Goal: Transaction & Acquisition: Purchase product/service

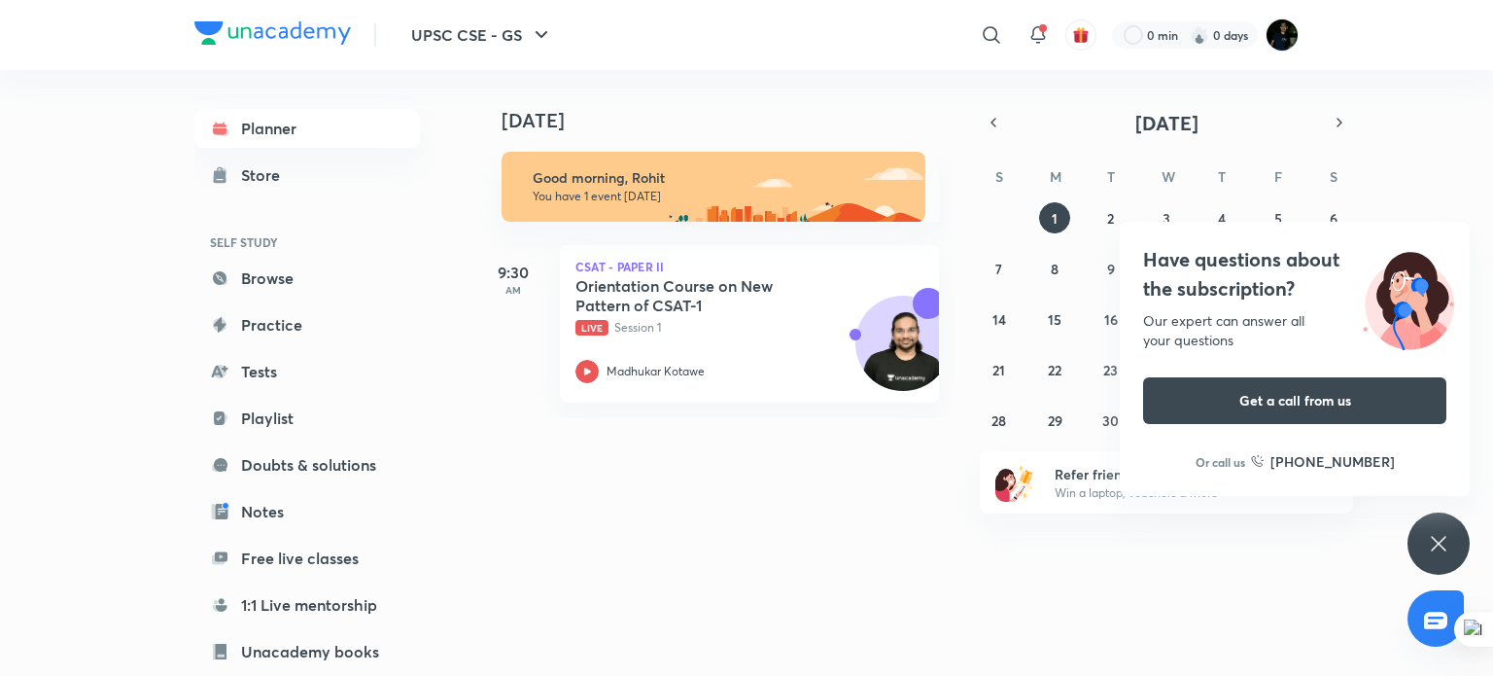
click at [859, 556] on div "[DATE] [DATE] Good morning, Rohit You have 1 event [DATE] 9:30 AM CSAT - Paper …" at bounding box center [886, 365] width 824 height 590
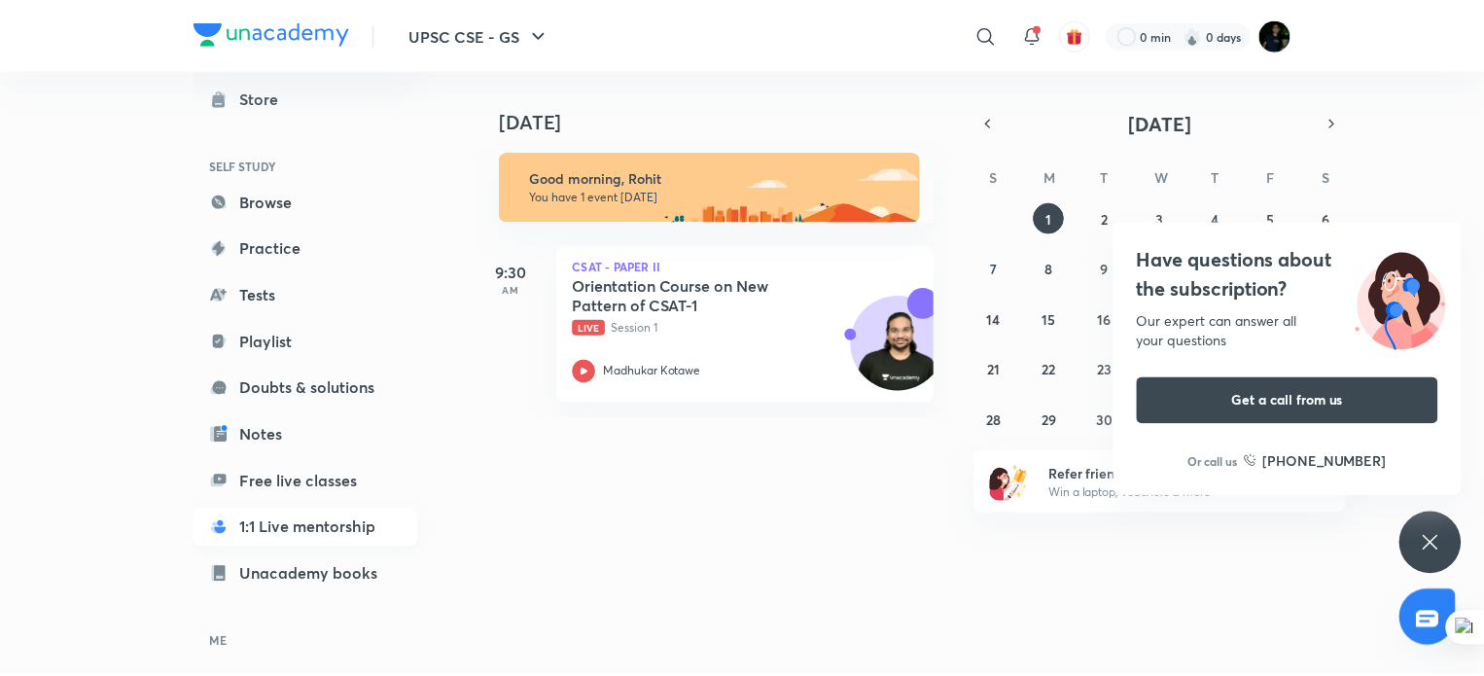
scroll to position [78, 0]
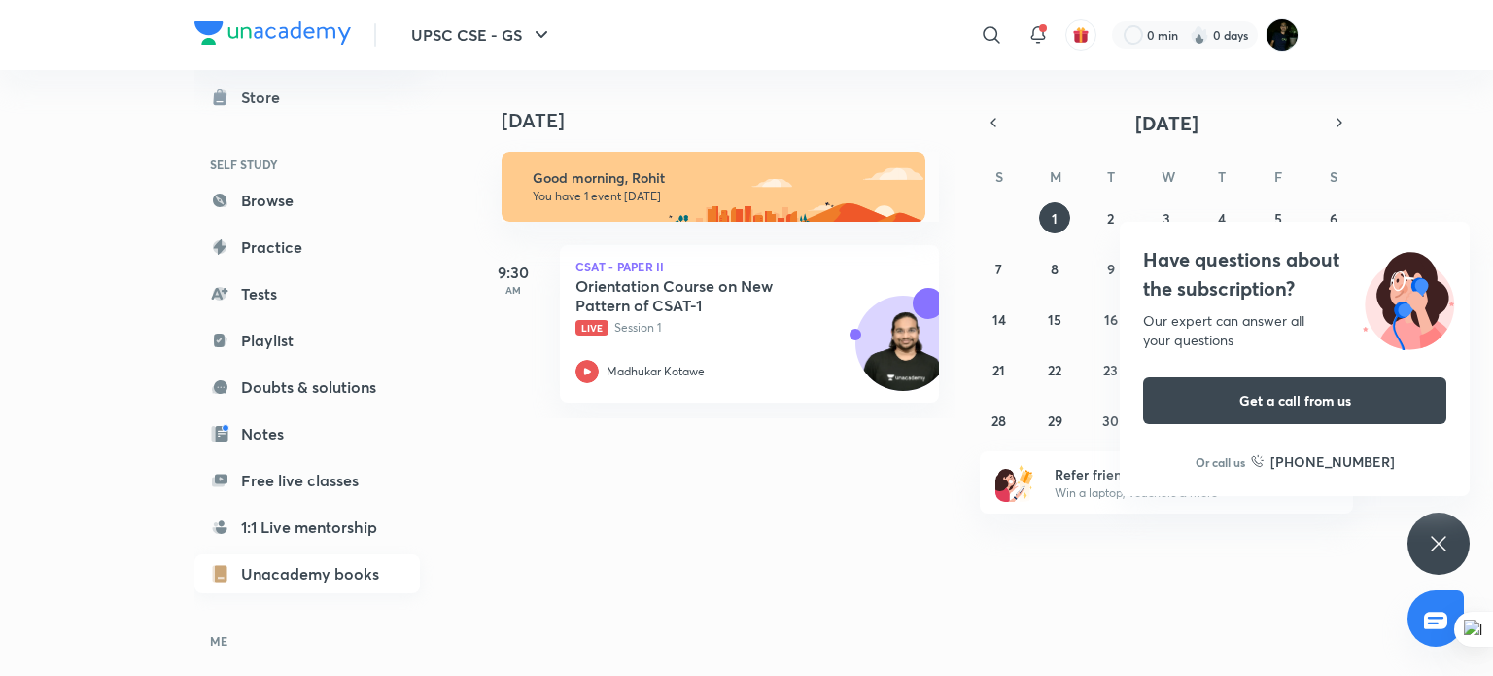
click at [341, 577] on link "Unacademy books" at bounding box center [307, 573] width 226 height 39
